Goal: Task Accomplishment & Management: Manage account settings

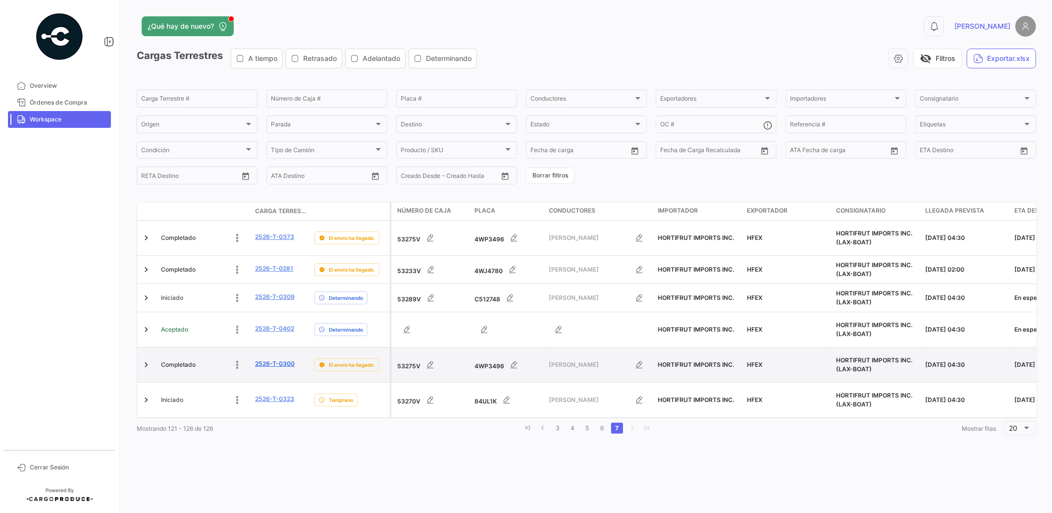
click at [281, 359] on link "2526-T-0300" at bounding box center [275, 363] width 40 height 9
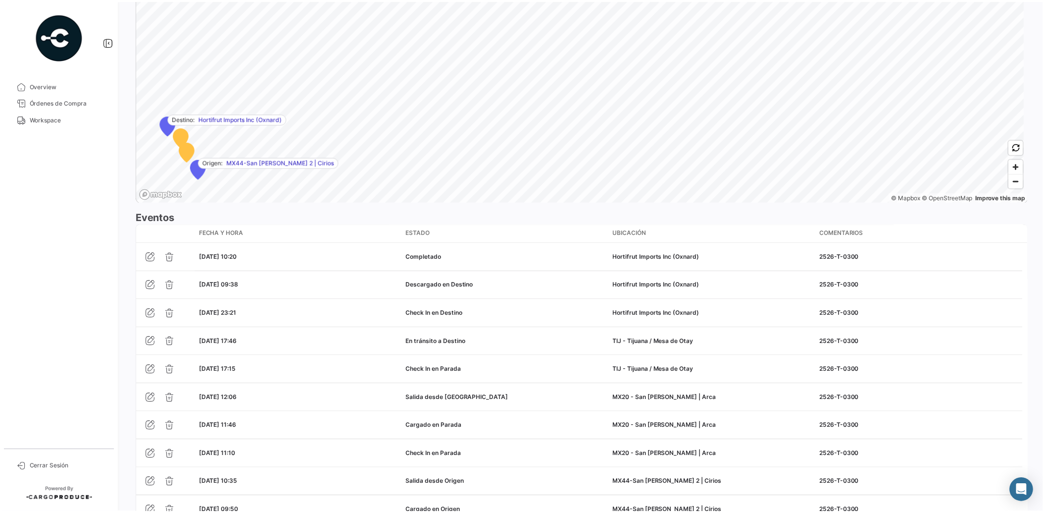
scroll to position [833, 0]
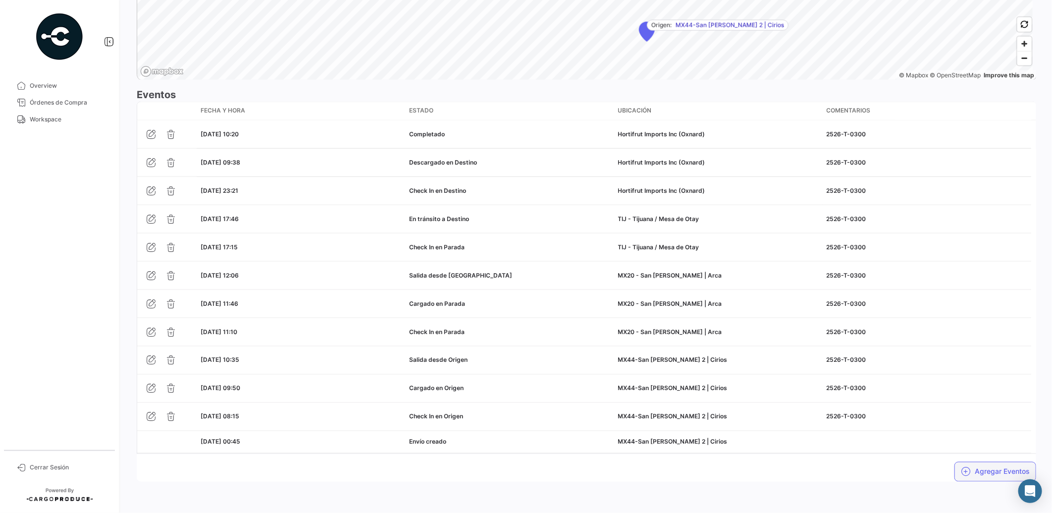
click at [1001, 471] on button "Agregar Eventos" at bounding box center [995, 472] width 82 height 20
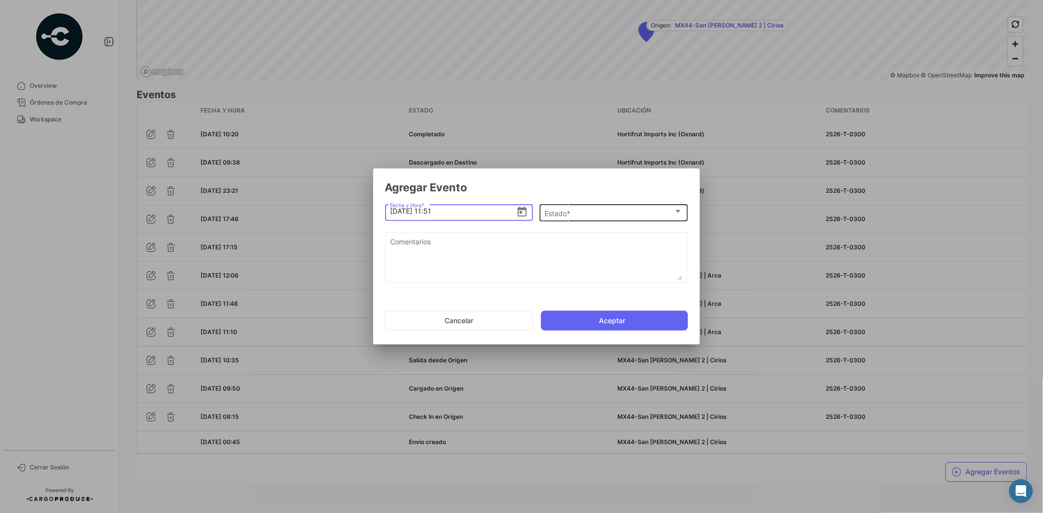
click at [576, 216] on div "Estado *" at bounding box center [609, 213] width 129 height 8
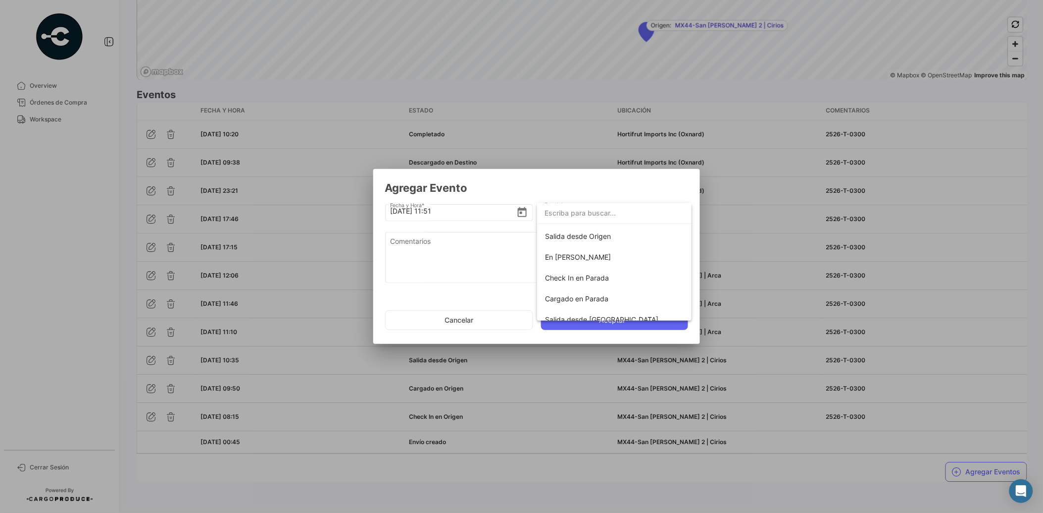
scroll to position [87, 0]
click at [619, 290] on span "Salida desde [GEOGRAPHIC_DATA]" at bounding box center [614, 292] width 139 height 21
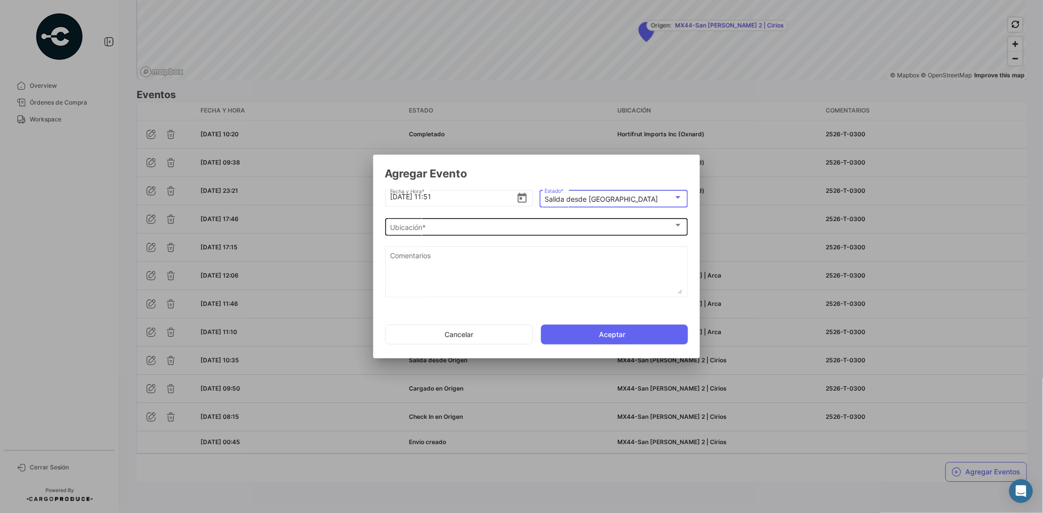
click at [482, 225] on div "Ubicación *" at bounding box center [532, 227] width 284 height 8
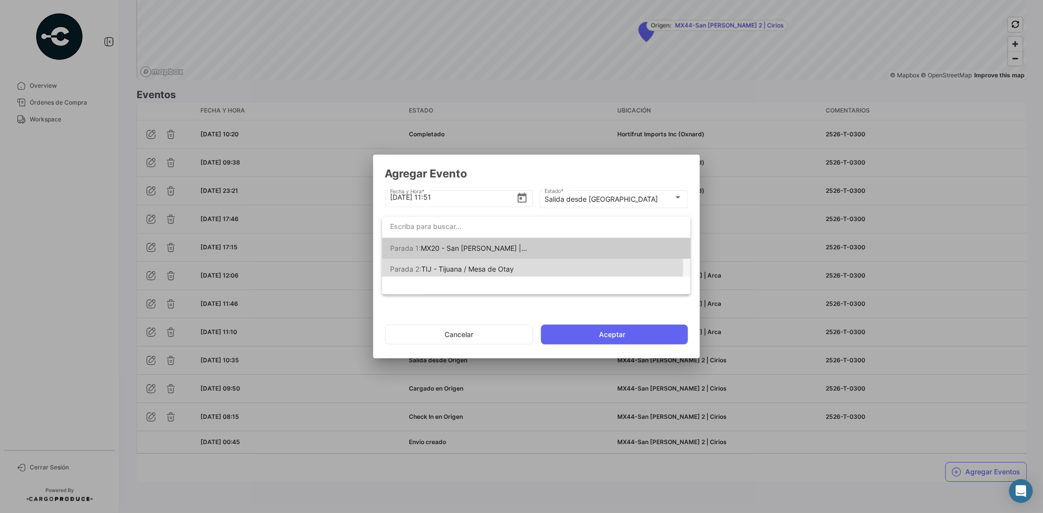
click at [488, 264] on span "TIJ - Tijuana / Mesa de Otay" at bounding box center [467, 268] width 93 height 8
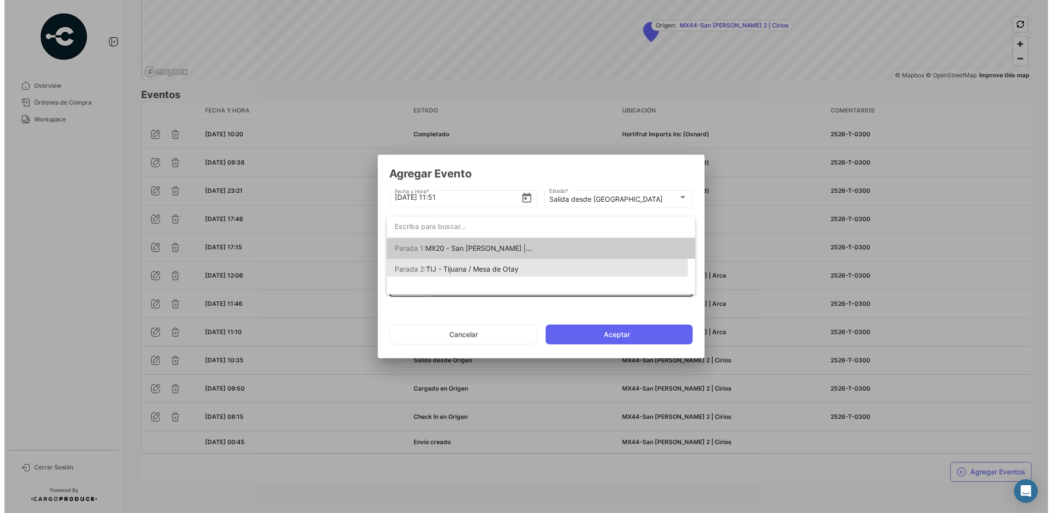
scroll to position [0, 0]
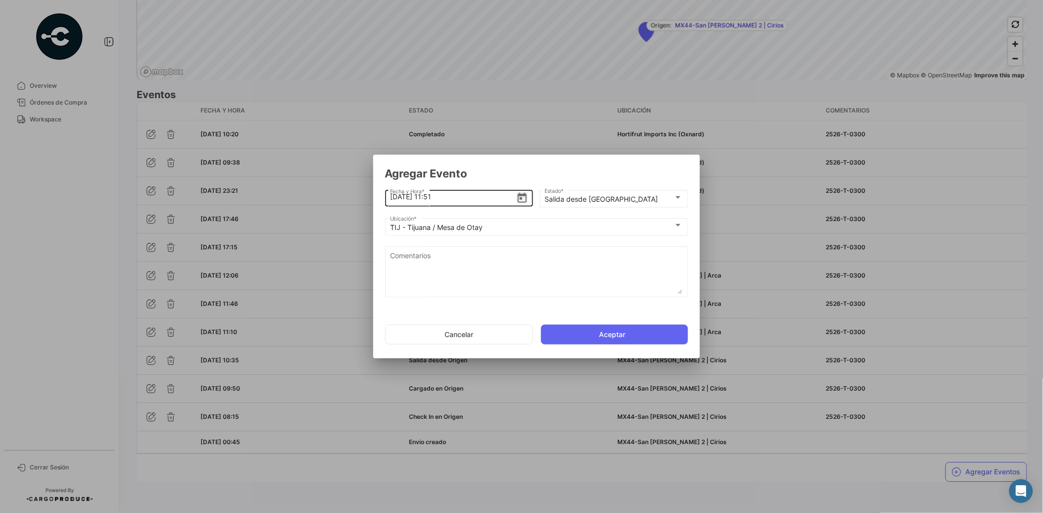
click at [518, 198] on icon "Open calendar" at bounding box center [522, 198] width 9 height 10
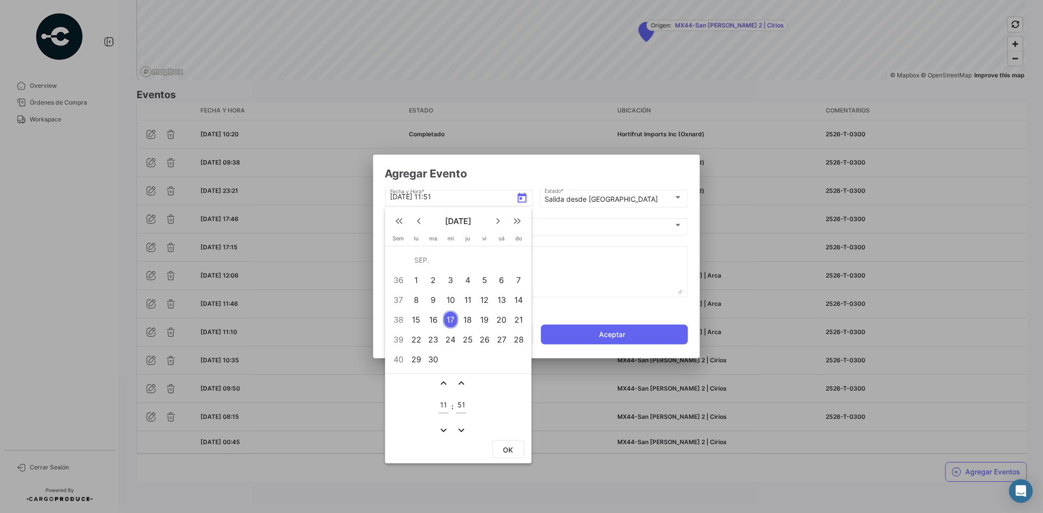
click at [413, 320] on div "15" at bounding box center [416, 320] width 15 height 18
click at [448, 385] on mat-icon "expand_less" at bounding box center [444, 383] width 12 height 12
click at [446, 383] on mat-icon "expand_less" at bounding box center [444, 383] width 12 height 12
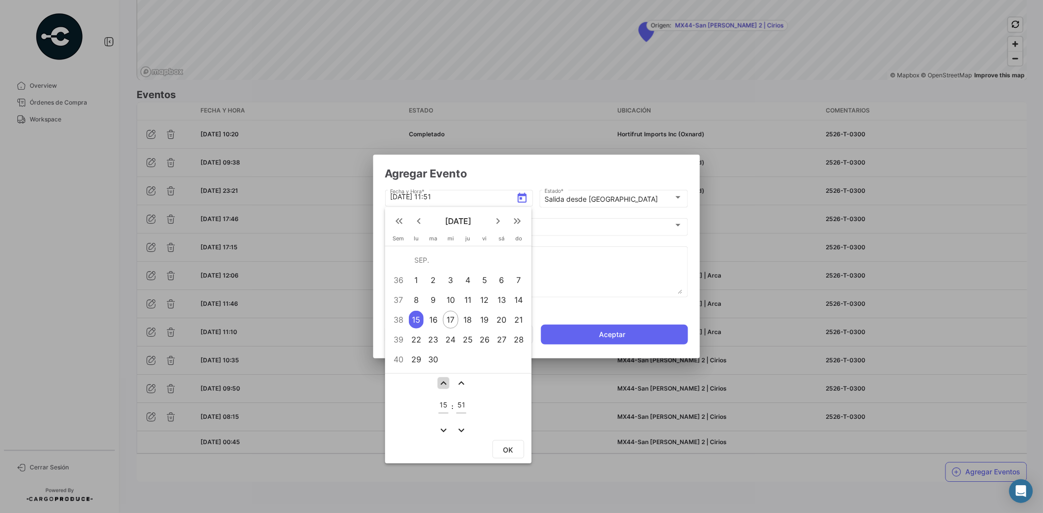
click at [446, 383] on mat-icon "expand_less" at bounding box center [444, 383] width 12 height 12
type input "17"
click at [462, 426] on mat-icon "expand_more" at bounding box center [462, 430] width 12 height 12
click at [462, 380] on mat-icon "expand_less" at bounding box center [462, 383] width 12 height 12
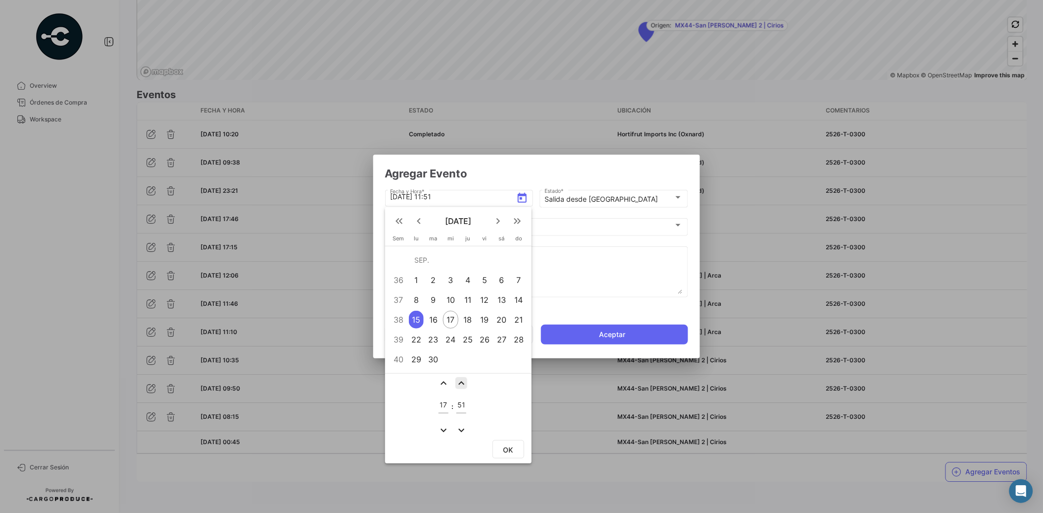
click at [462, 380] on mat-icon "expand_less" at bounding box center [462, 383] width 12 height 12
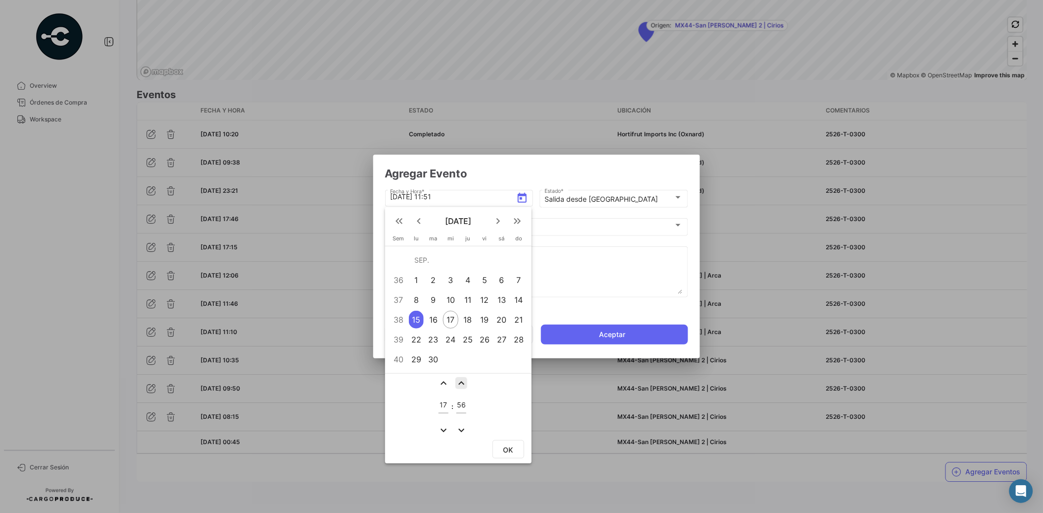
click at [462, 380] on mat-icon "expand_less" at bounding box center [462, 383] width 12 height 12
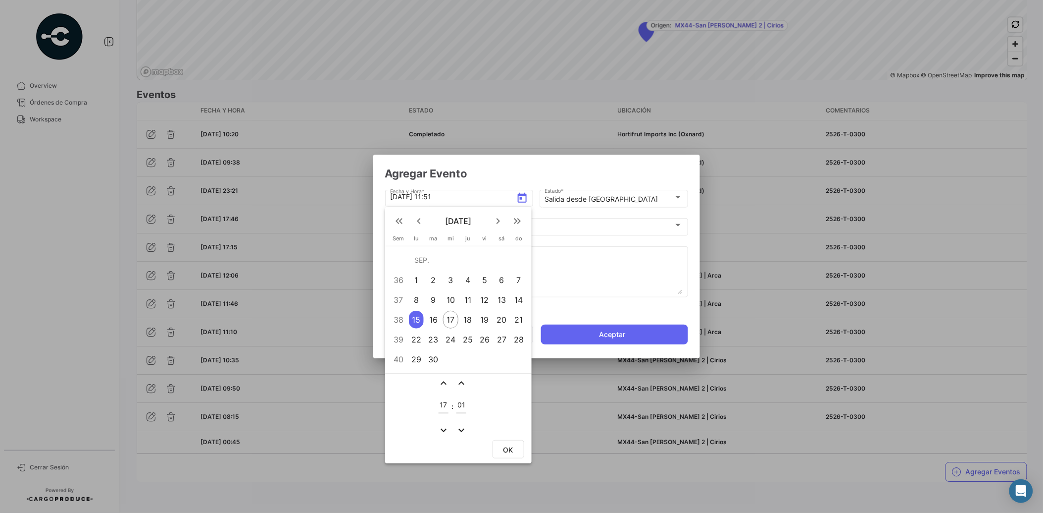
click at [462, 380] on mat-icon "expand_less" at bounding box center [462, 383] width 12 height 12
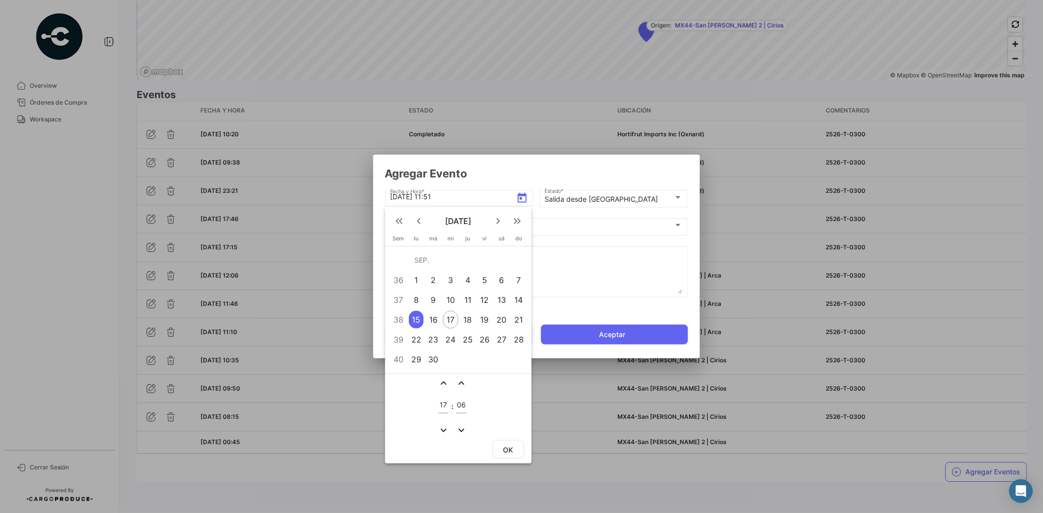
click at [462, 380] on mat-icon "expand_less" at bounding box center [462, 383] width 12 height 12
click at [457, 429] on mat-icon "expand_more" at bounding box center [462, 430] width 12 height 12
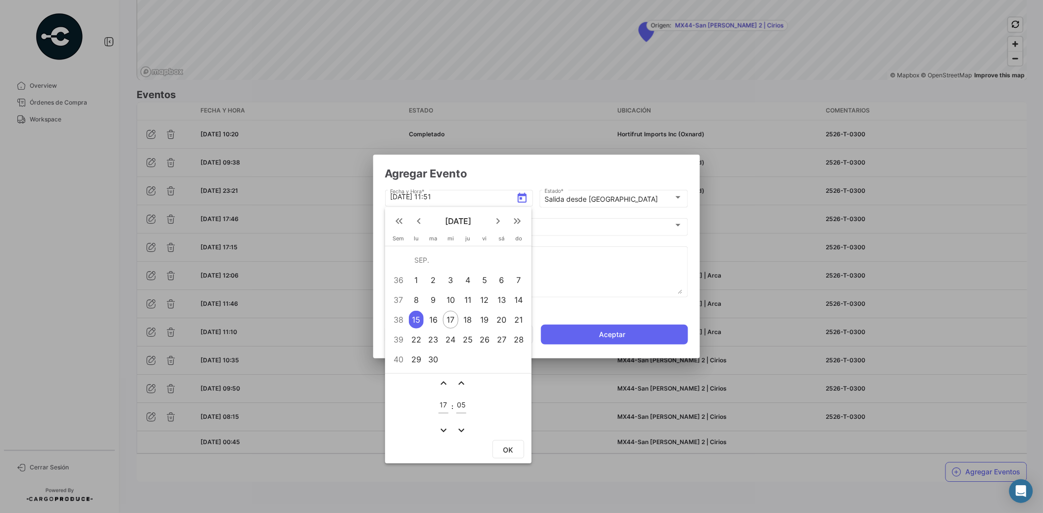
click at [457, 428] on mat-icon "expand_more" at bounding box center [462, 430] width 12 height 12
click at [460, 381] on mat-icon "expand_less" at bounding box center [462, 383] width 12 height 12
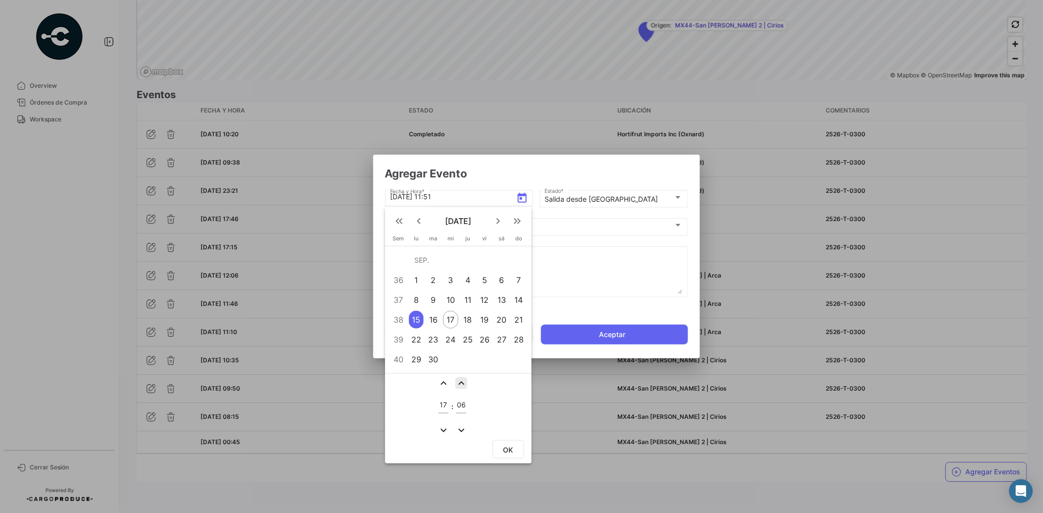
click at [460, 381] on mat-icon "expand_less" at bounding box center [462, 383] width 12 height 12
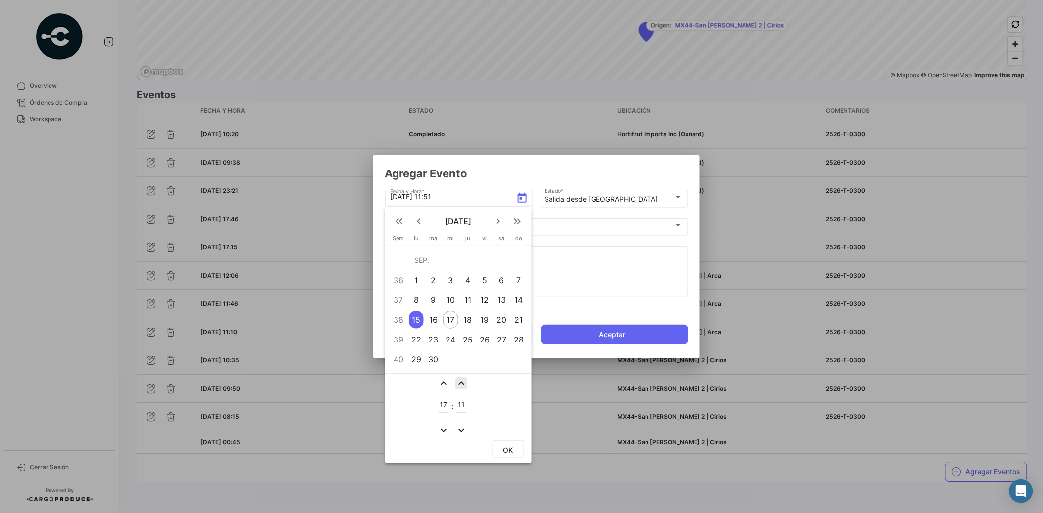
click at [460, 381] on mat-icon "expand_less" at bounding box center [462, 383] width 12 height 12
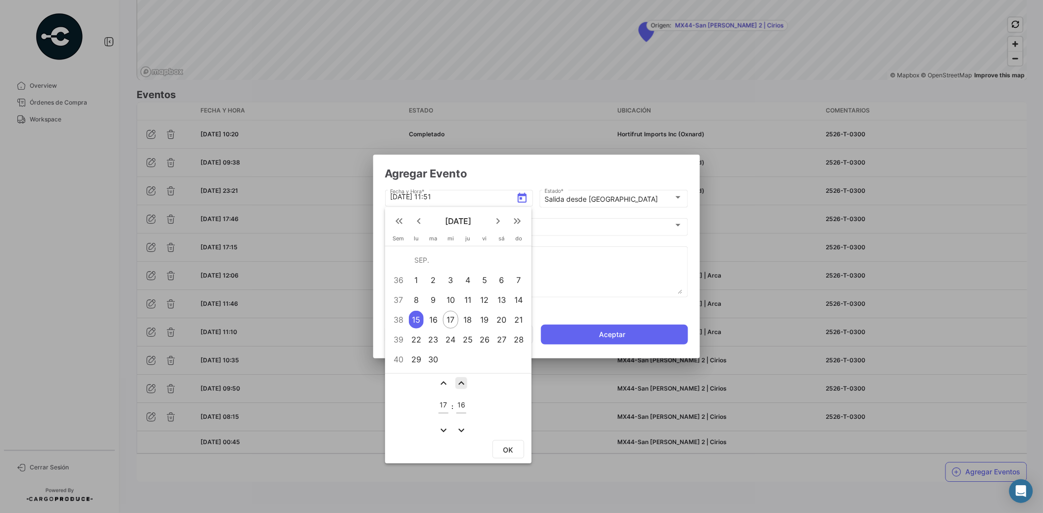
click at [460, 381] on mat-icon "expand_less" at bounding box center [462, 383] width 12 height 12
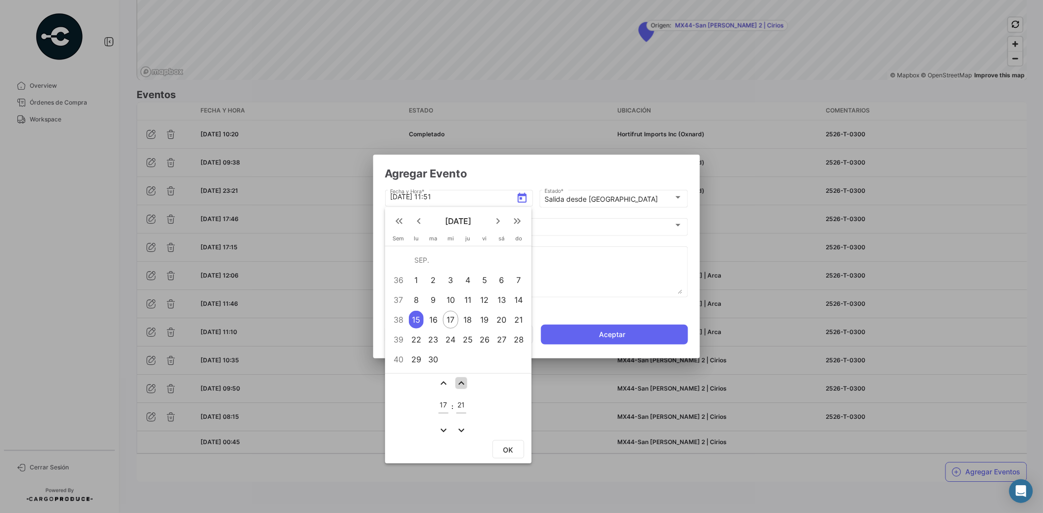
click at [460, 381] on mat-icon "expand_less" at bounding box center [462, 383] width 12 height 12
click at [459, 426] on mat-icon "expand_more" at bounding box center [462, 430] width 12 height 12
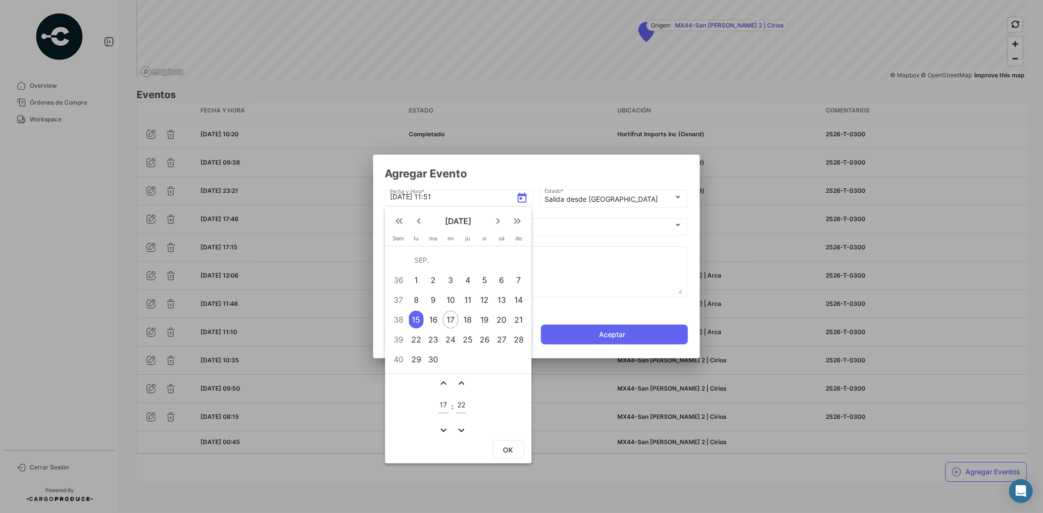
click at [459, 426] on mat-icon "expand_more" at bounding box center [462, 430] width 12 height 12
type input "20"
click at [498, 444] on button "OK" at bounding box center [509, 449] width 32 height 18
type input "[DATE] 17:20"
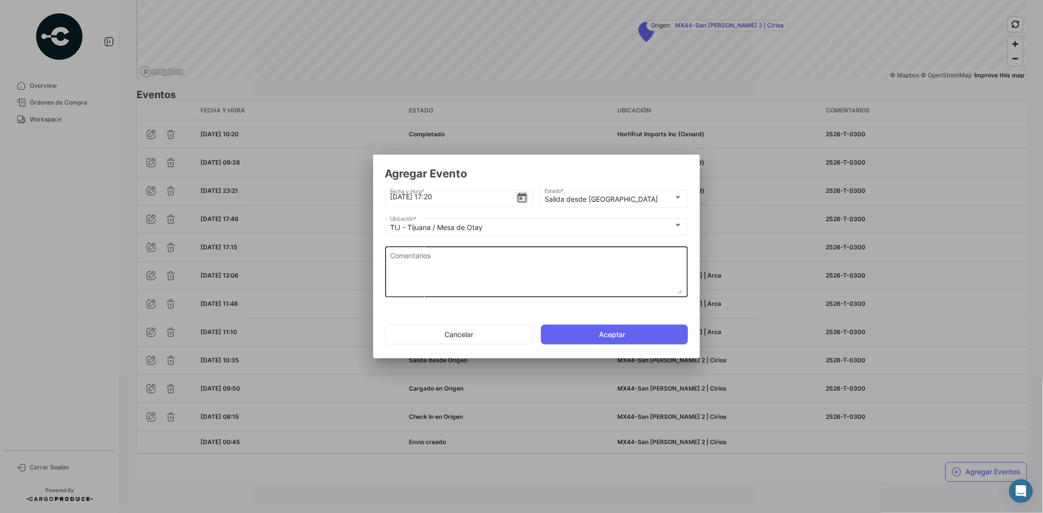
click at [498, 267] on textarea "Comentarios" at bounding box center [536, 272] width 293 height 44
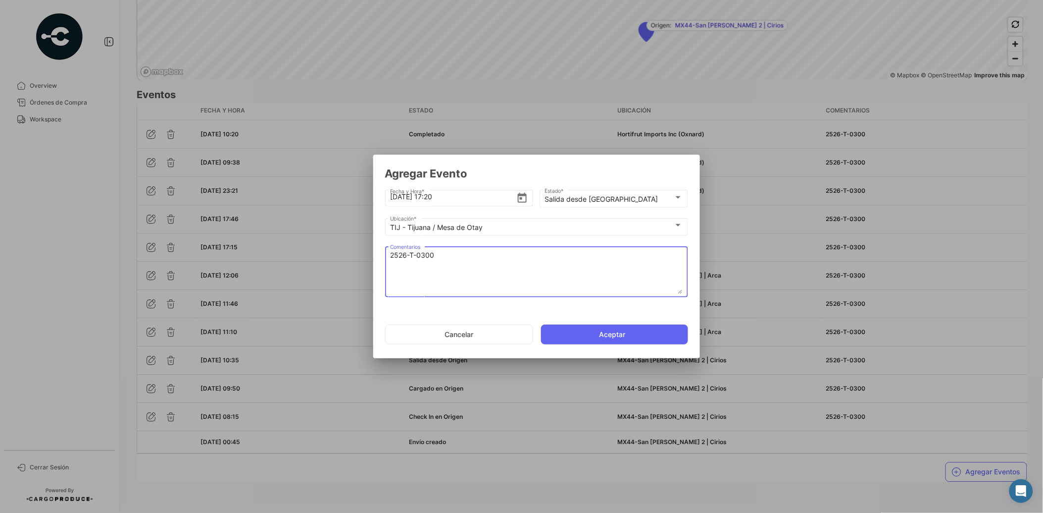
type textarea "2526-T-0300"
click at [636, 338] on button "Aceptar" at bounding box center [614, 334] width 147 height 20
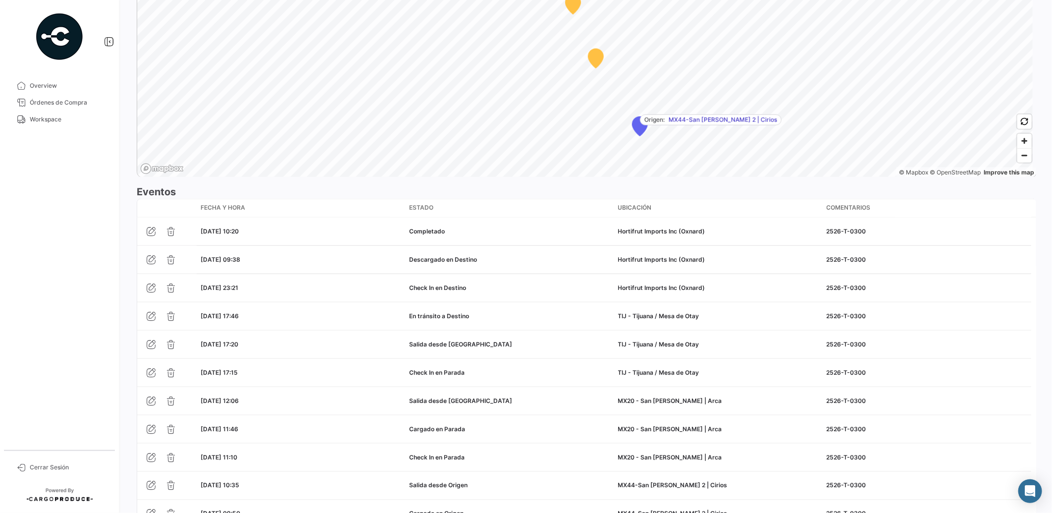
scroll to position [766, 0]
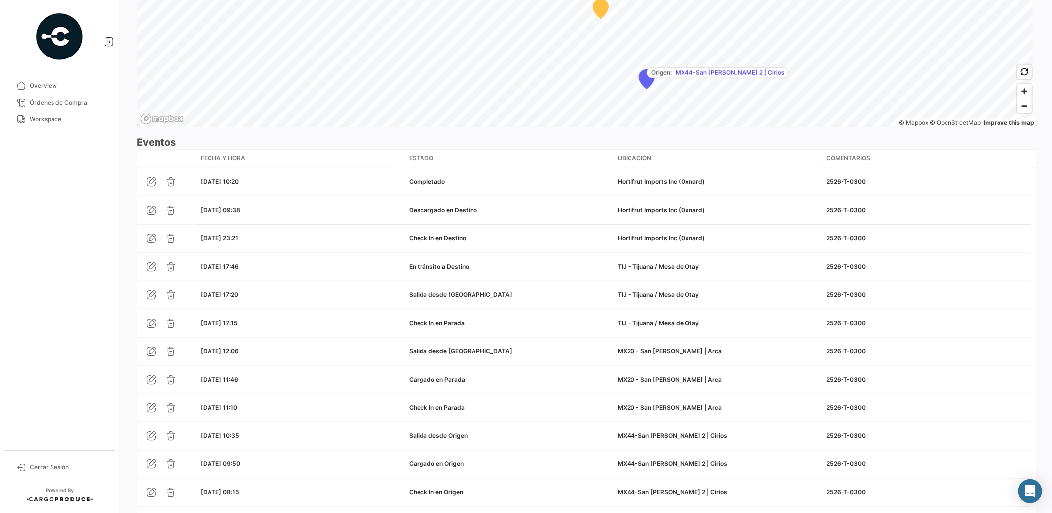
drag, startPoint x: 57, startPoint y: 114, endPoint x: 70, endPoint y: 5, distance: 110.2
click at [57, 115] on span "Workspace" at bounding box center [68, 119] width 77 height 9
